Goal: Transaction & Acquisition: Obtain resource

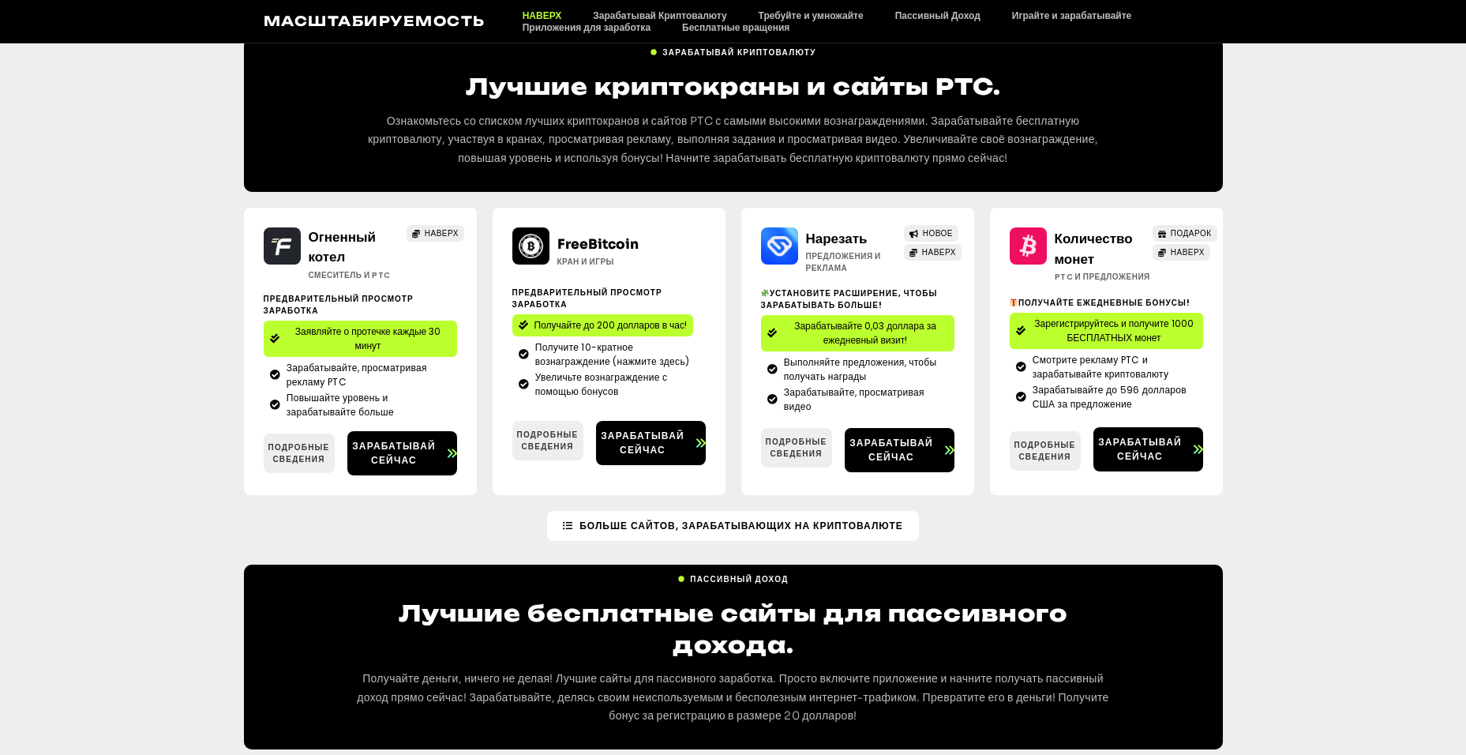
scroll to position [1737, 0]
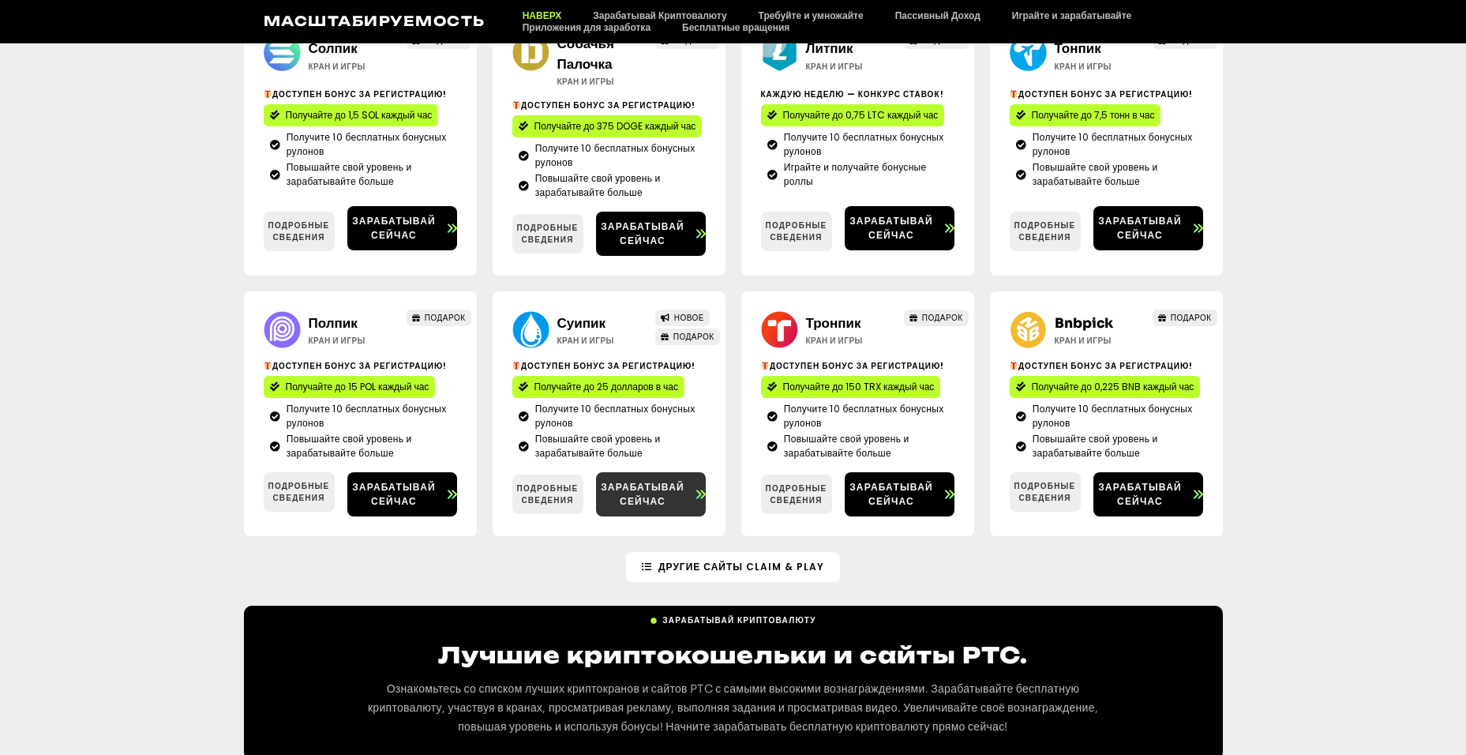
scroll to position [949, 0]
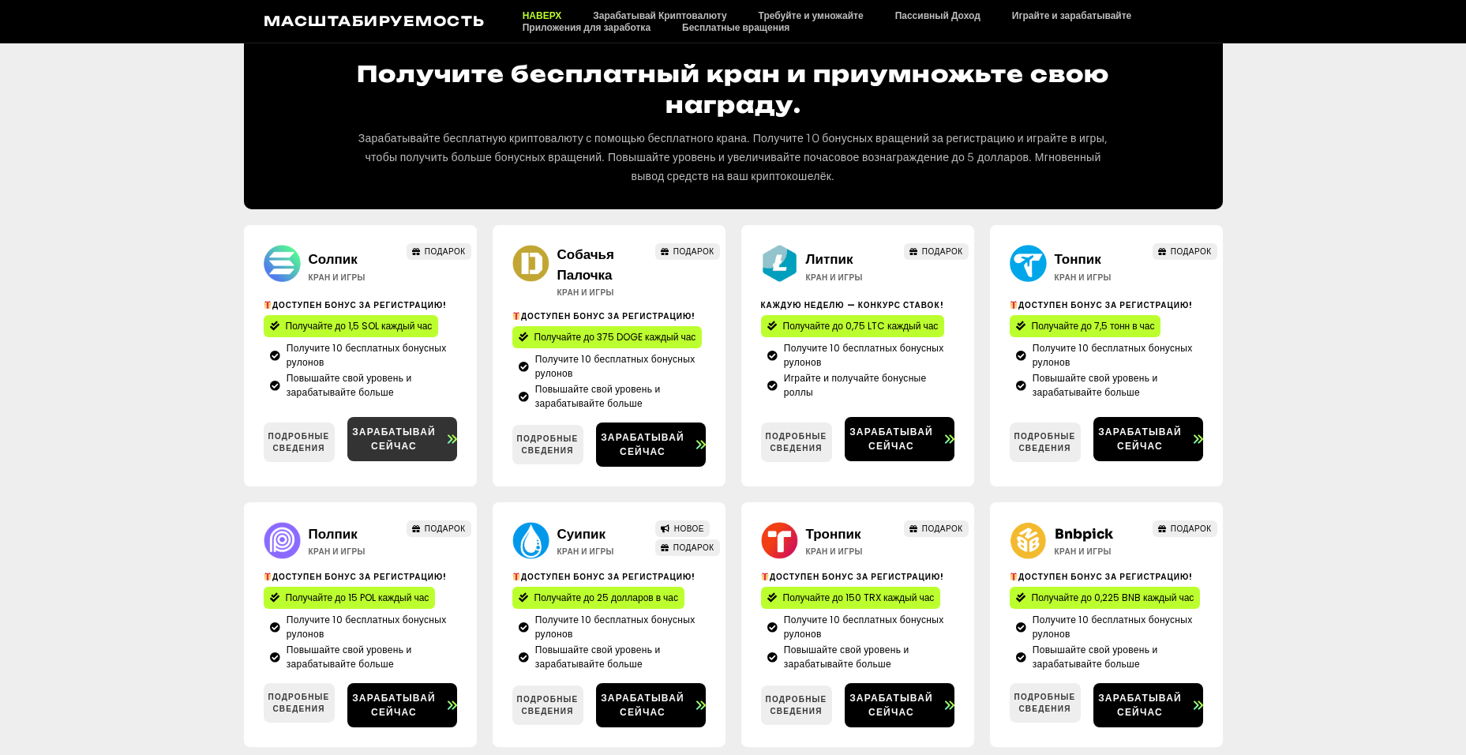
click at [385, 430] on span "Зарабатывай сейчас" at bounding box center [394, 439] width 94 height 28
click at [627, 440] on span "Зарабатывай сейчас" at bounding box center [643, 444] width 94 height 28
click at [910, 442] on span "Зарабатывай сейчас" at bounding box center [892, 439] width 94 height 28
click at [1145, 433] on span "Зарабатывай сейчас" at bounding box center [1140, 439] width 94 height 28
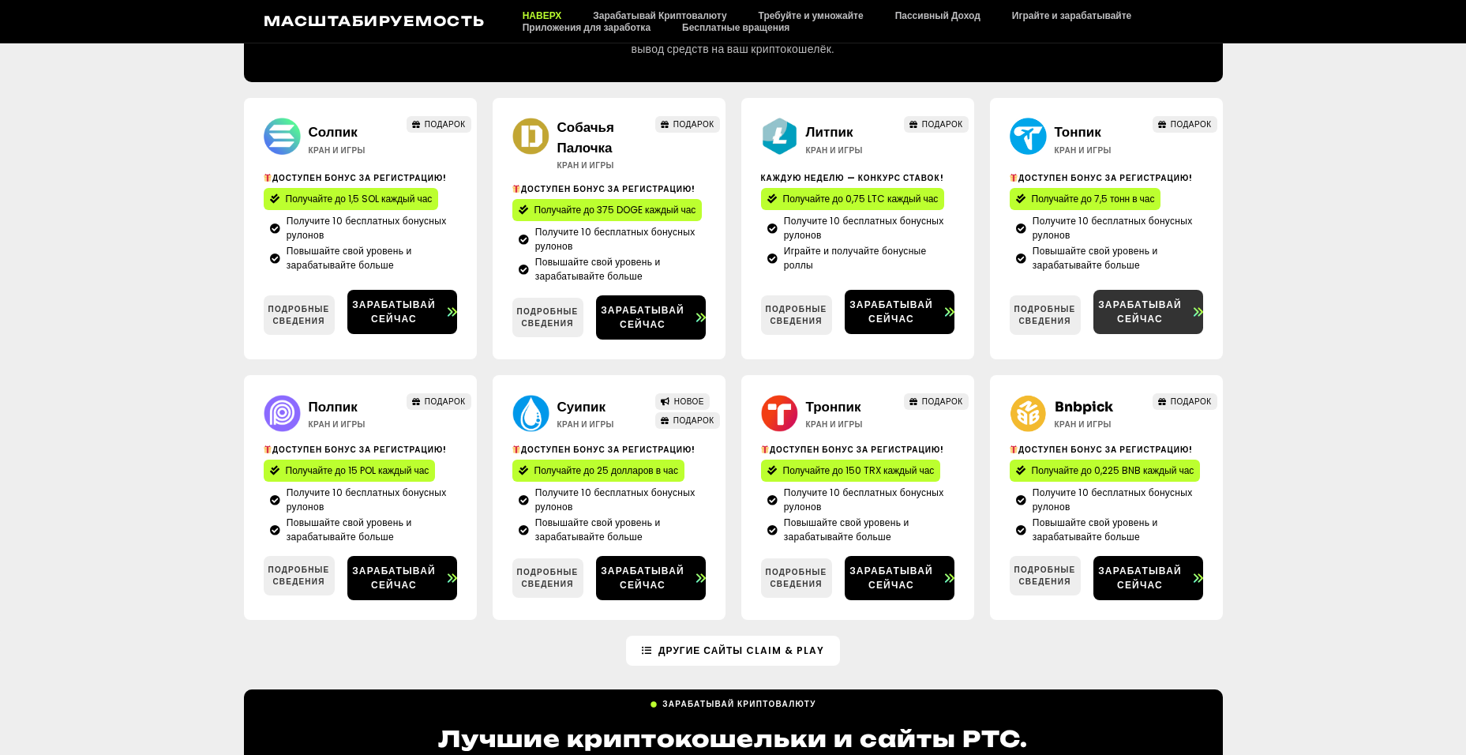
scroll to position [1107, 0]
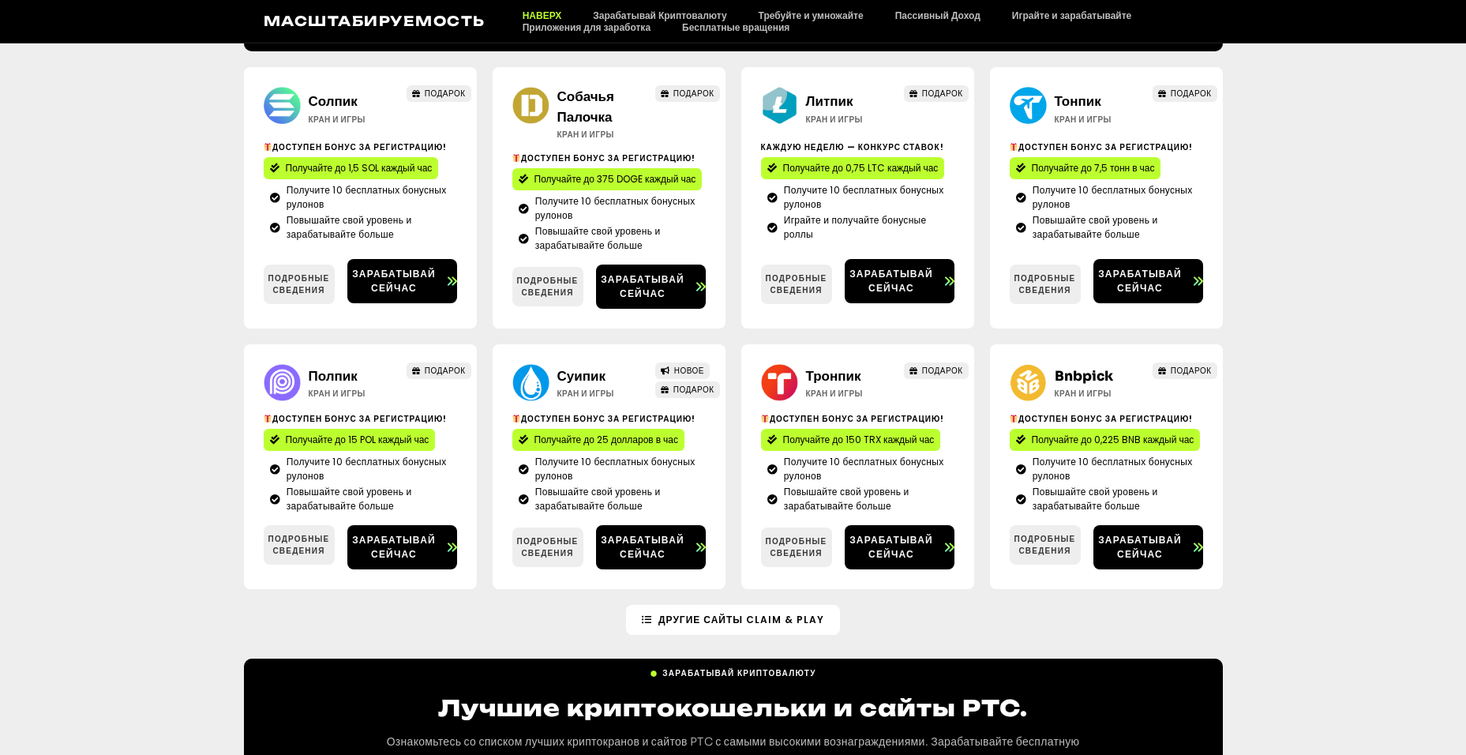
click at [380, 444] on span "Получайте до 15 POL каждый час" at bounding box center [358, 440] width 144 height 14
click at [624, 434] on span "Получайте до 25 долларов в час" at bounding box center [606, 440] width 144 height 14
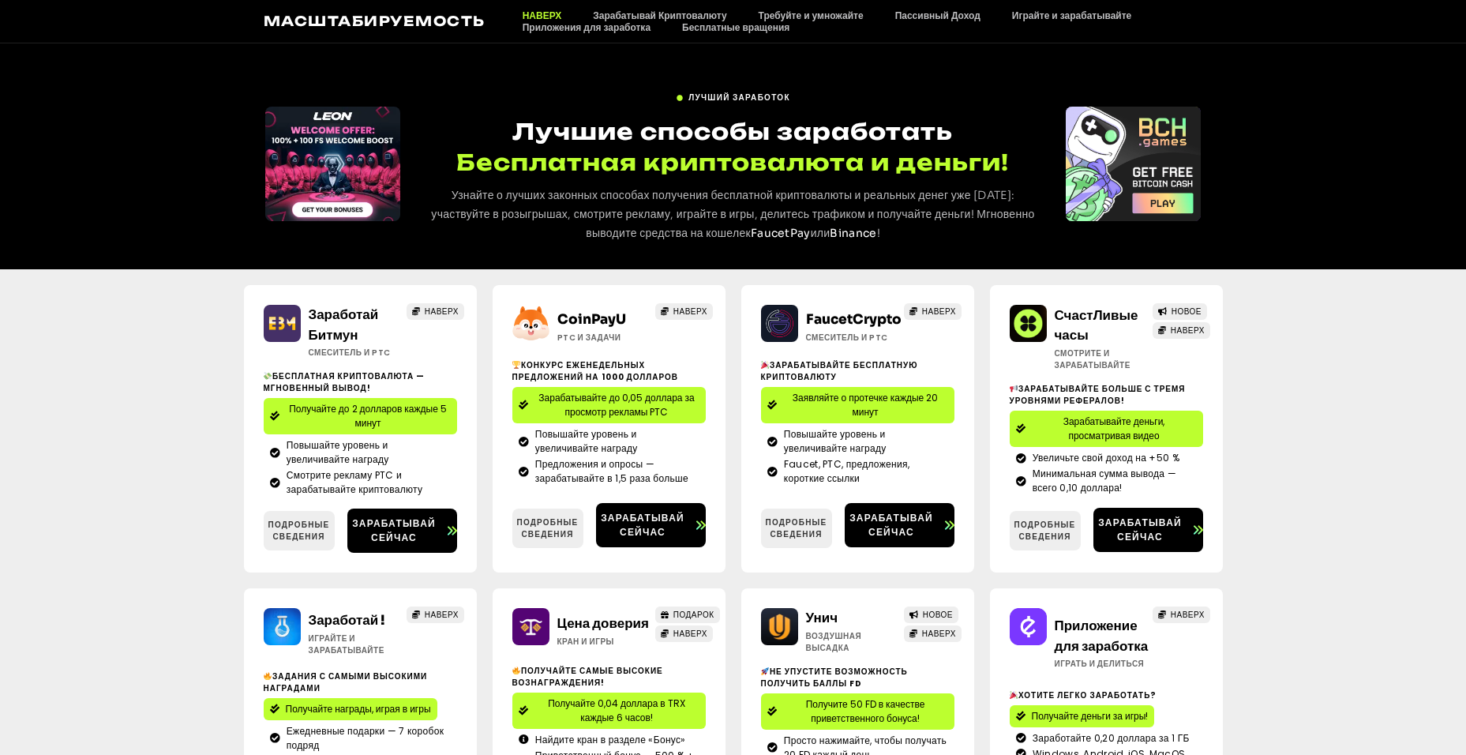
scroll to position [158, 0]
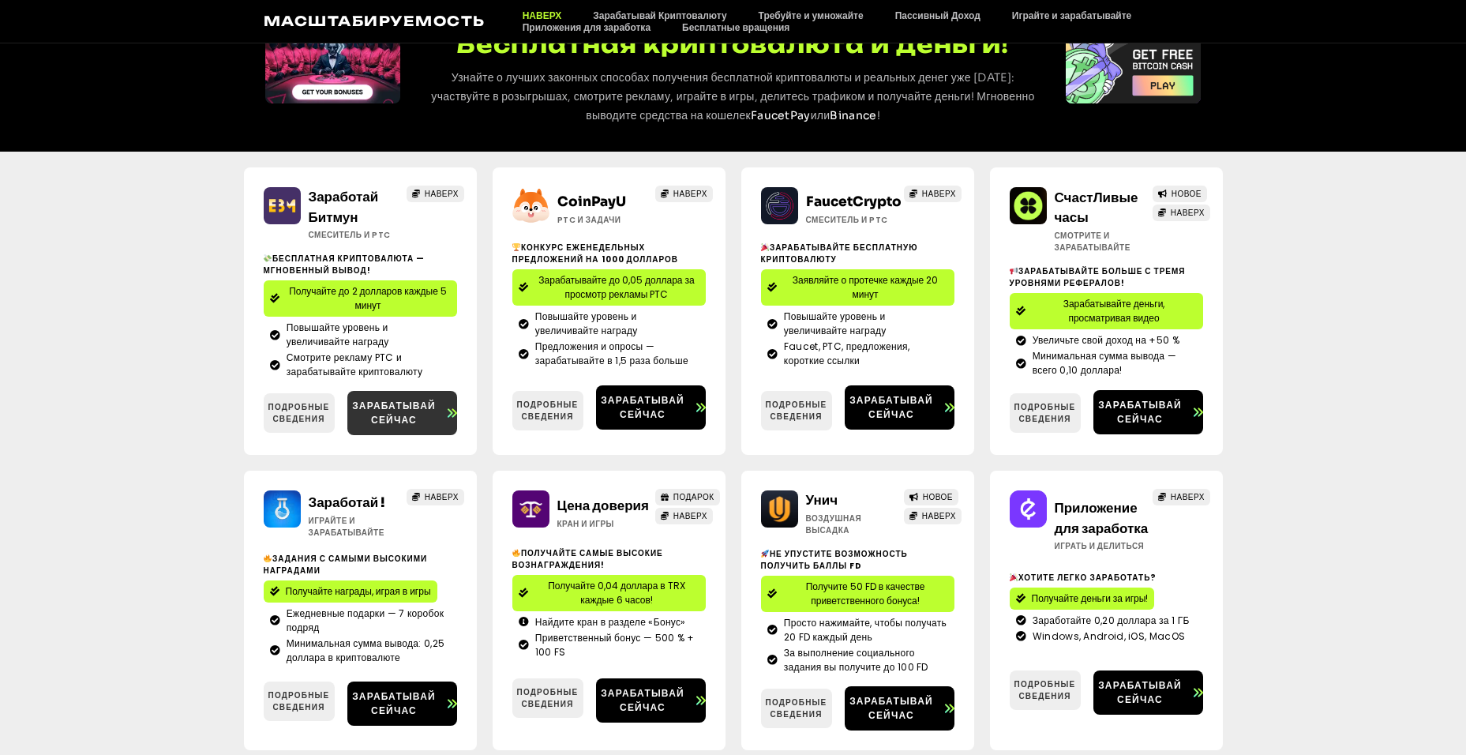
click at [406, 410] on span "Зарабатывай сейчас" at bounding box center [394, 413] width 94 height 28
click at [879, 407] on span "Зарабатывай сейчас" at bounding box center [892, 407] width 94 height 28
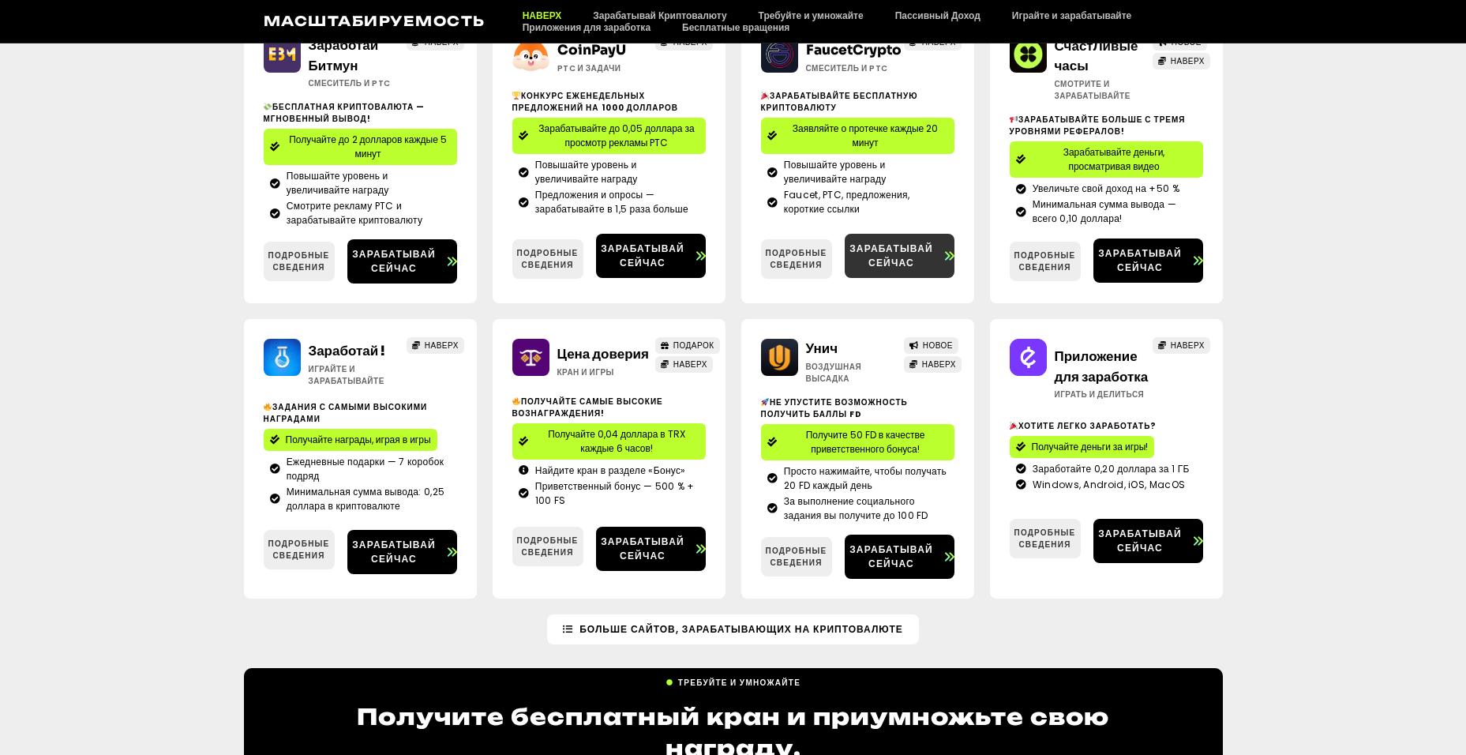
scroll to position [316, 0]
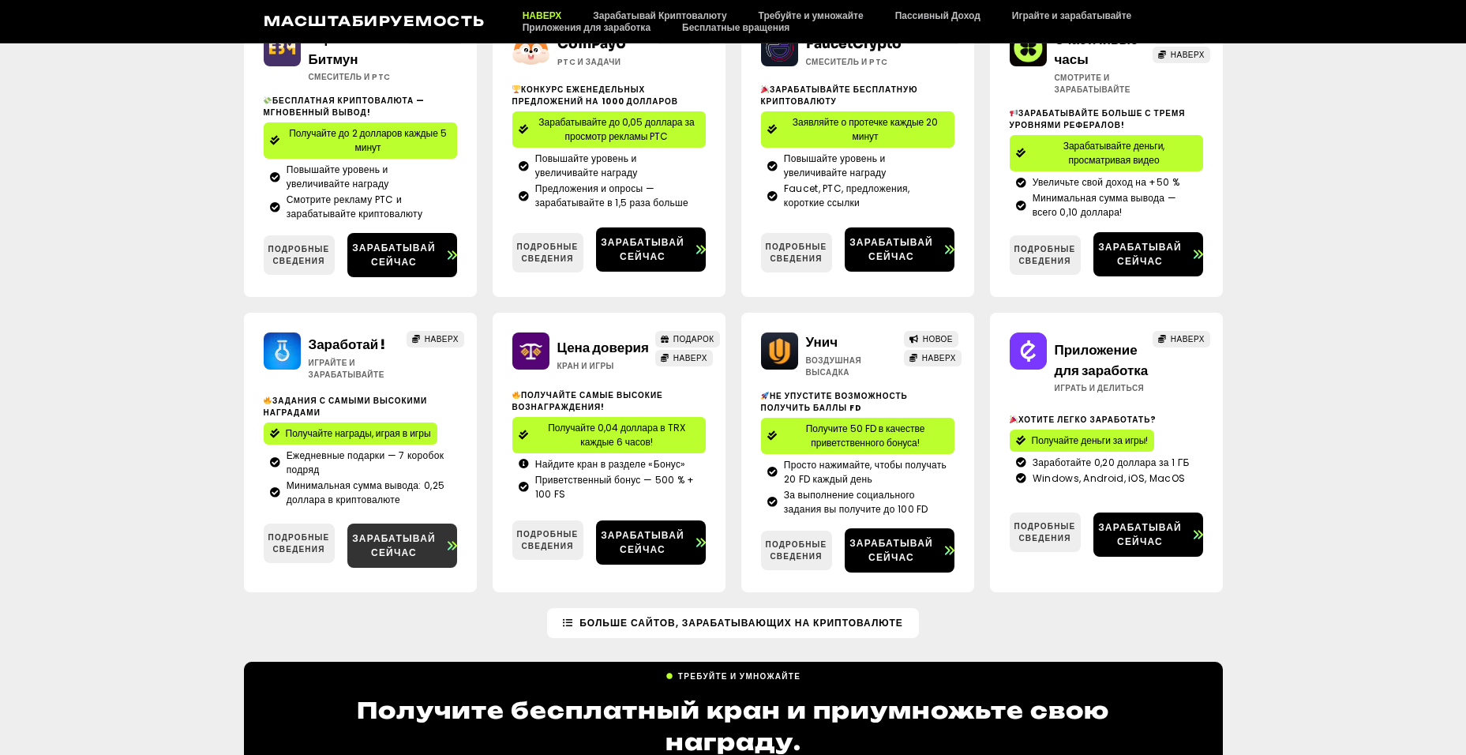
click at [407, 542] on span "Зарабатывай сейчас" at bounding box center [394, 545] width 94 height 28
click at [677, 542] on span "Зарабатывай сейчас" at bounding box center [643, 542] width 94 height 28
click at [891, 545] on span "Зарабатывай сейчас" at bounding box center [892, 550] width 94 height 28
click at [1119, 541] on span "Зарабатывай сейчас" at bounding box center [1140, 534] width 94 height 28
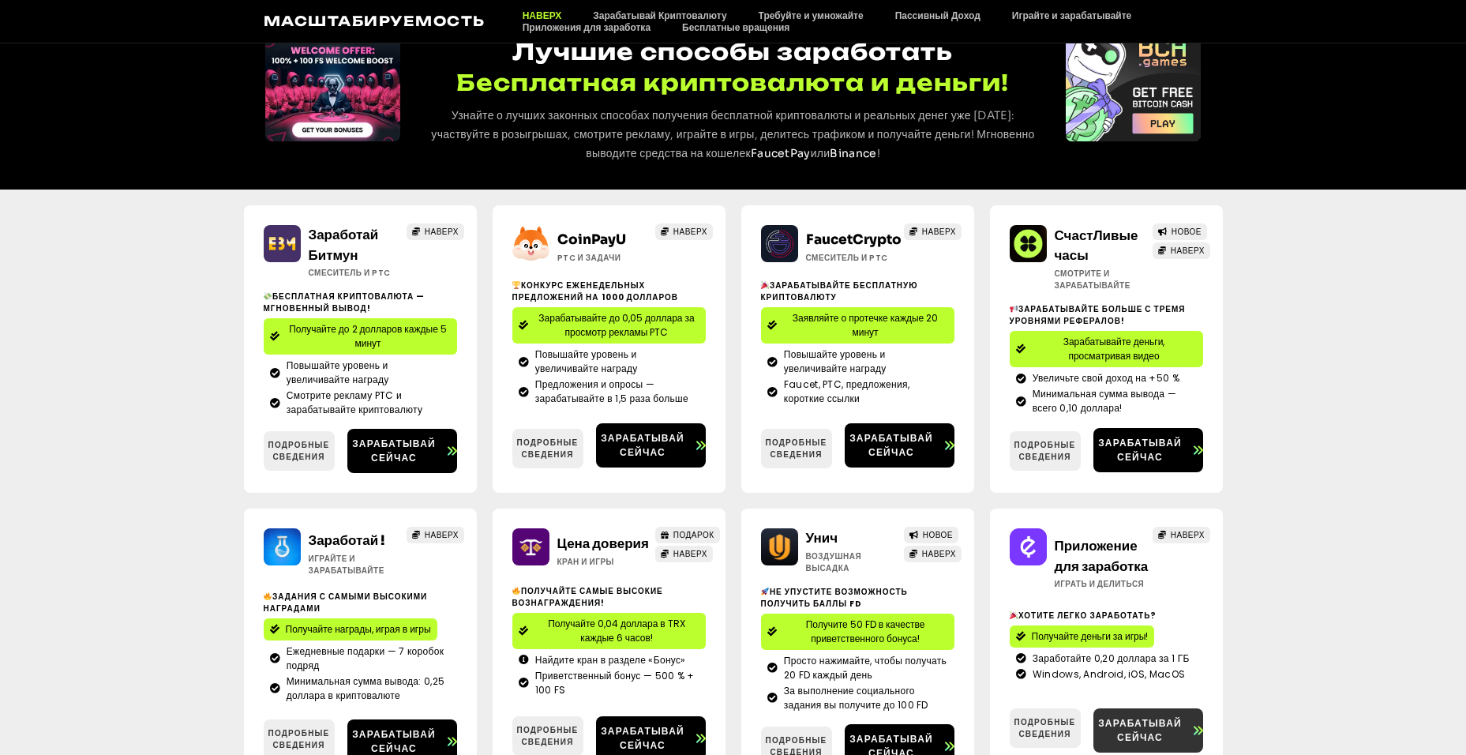
scroll to position [0, 0]
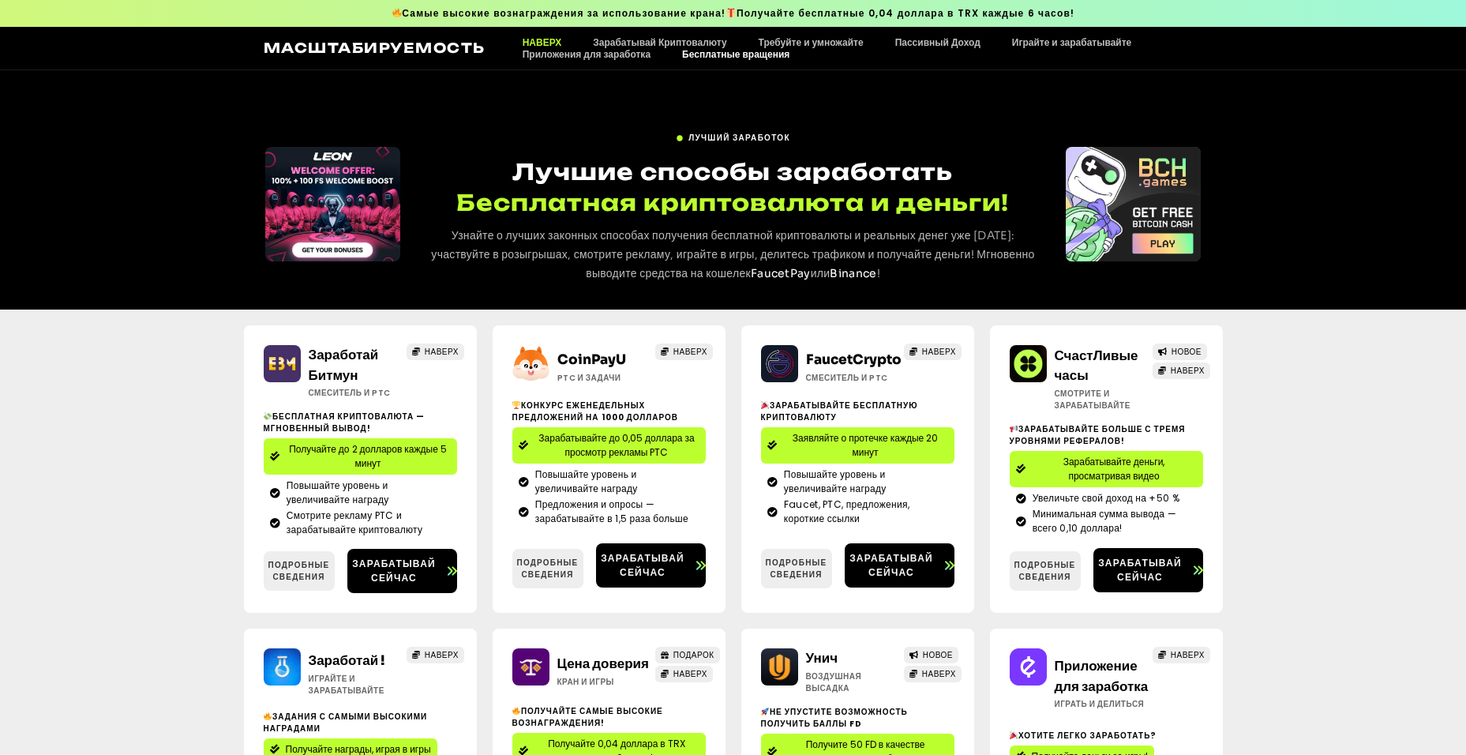
click at [738, 54] on link "Бесплатные вращения" at bounding box center [735, 54] width 139 height 12
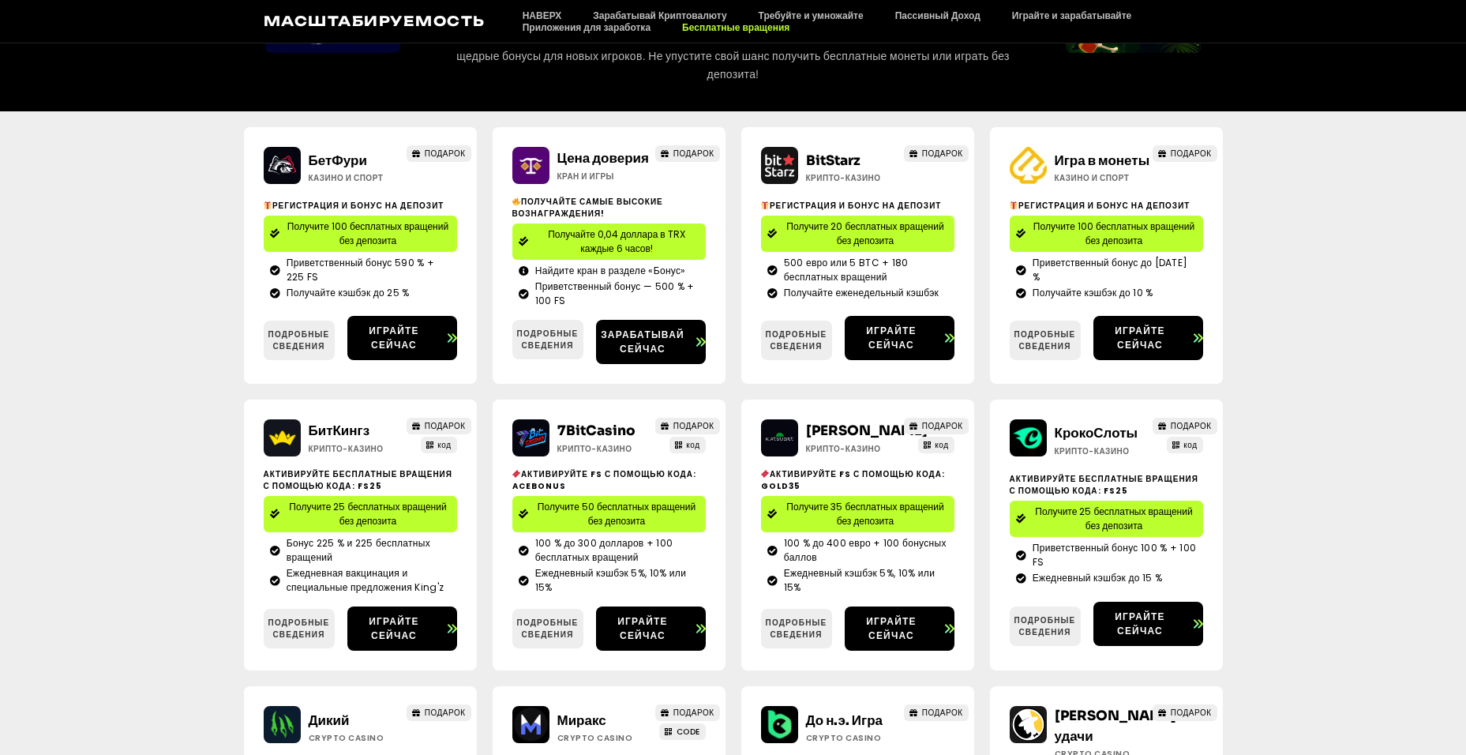
scroll to position [237, 0]
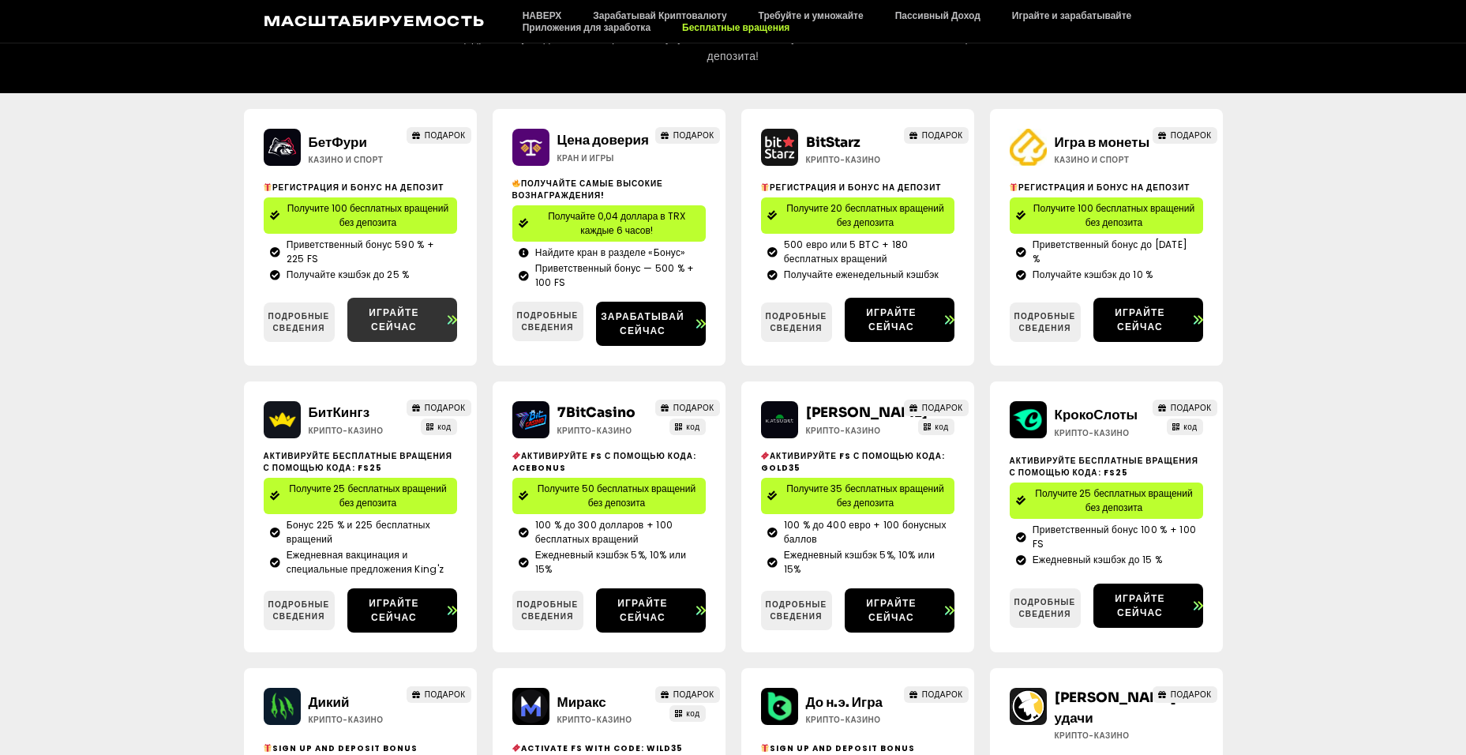
click at [396, 324] on span "Играйте сейчас" at bounding box center [394, 320] width 94 height 28
click at [609, 333] on span "Зарабатывай сейчас" at bounding box center [643, 323] width 94 height 28
click at [904, 342] on link "Играйте сейчас" at bounding box center [900, 320] width 110 height 44
click at [1112, 317] on span "Играйте сейчас" at bounding box center [1140, 320] width 94 height 28
click at [363, 505] on span "Получите 25 бесплатных вращений без депозита" at bounding box center [368, 496] width 165 height 28
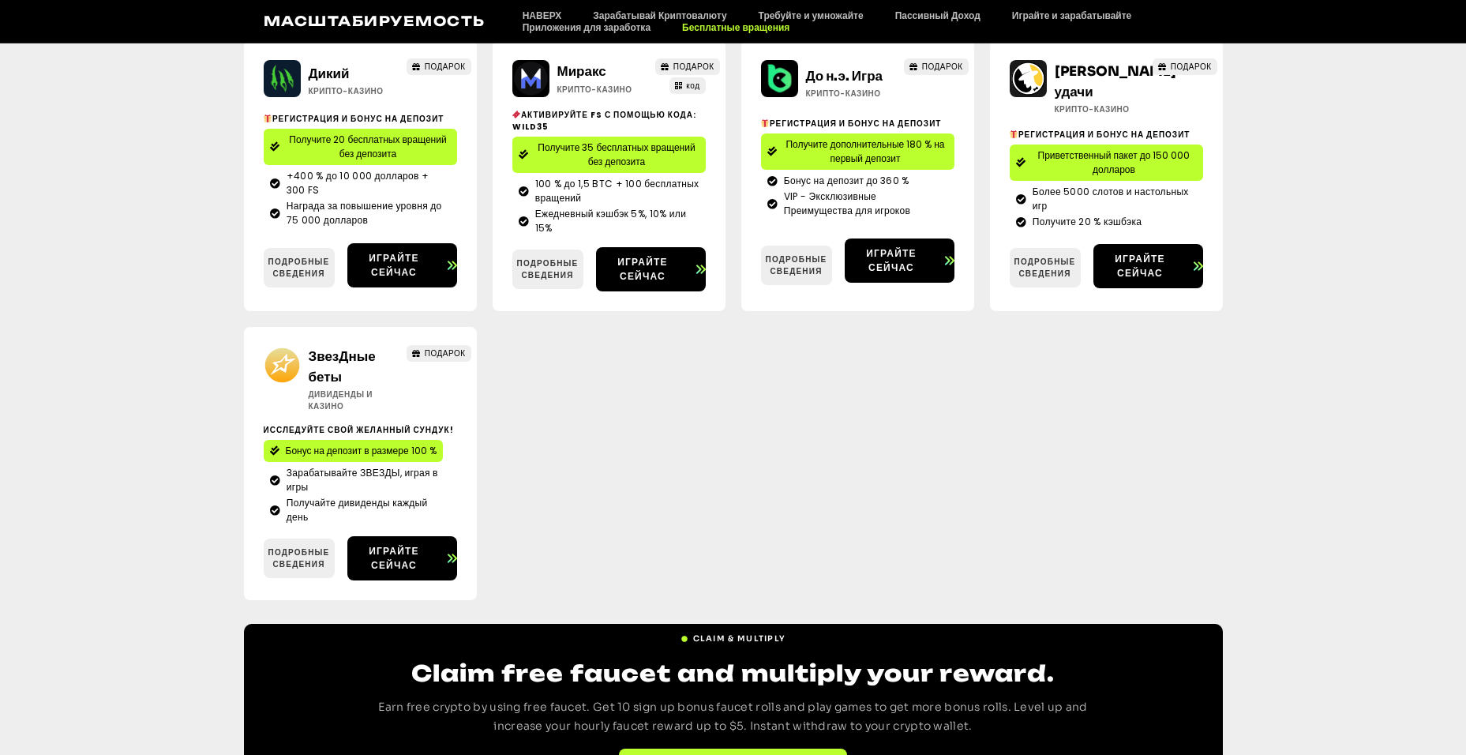
scroll to position [868, 0]
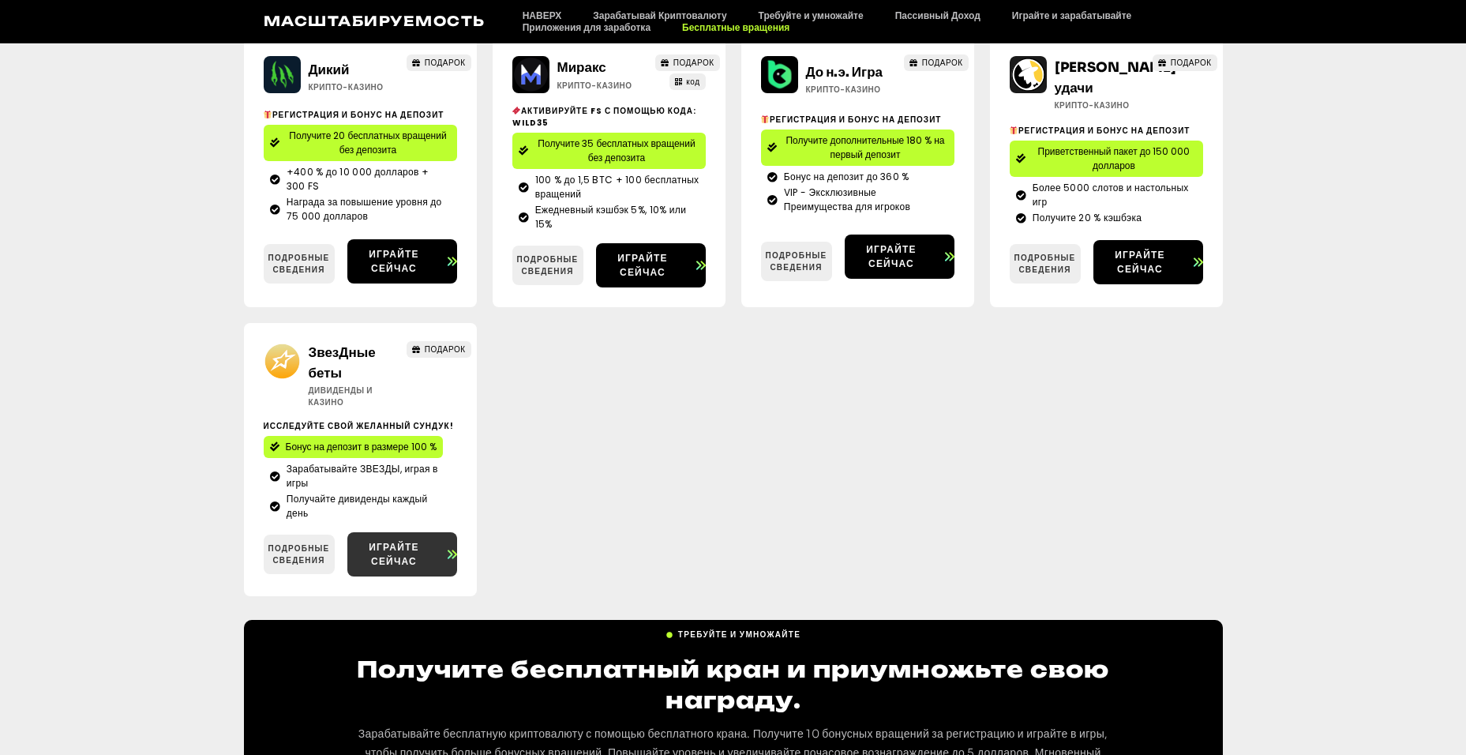
click at [391, 568] on span "Играйте сейчас" at bounding box center [394, 554] width 94 height 28
click at [628, 279] on span "Играйте сейчас" at bounding box center [643, 265] width 94 height 28
